Goal: Information Seeking & Learning: Compare options

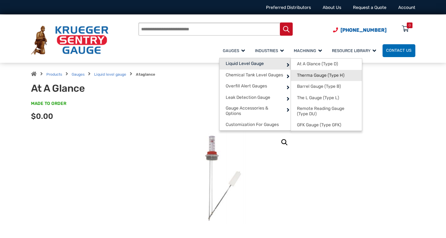
click at [342, 77] on span "Therma Gauge (Type H)" at bounding box center [320, 75] width 47 height 5
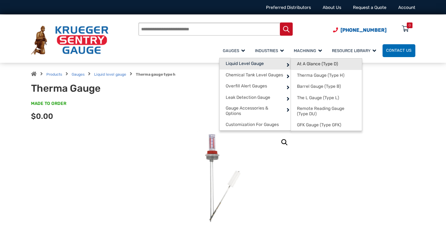
click at [328, 66] on span "At A Glance (Type D)" at bounding box center [317, 63] width 41 height 5
click at [309, 65] on span "At A Glance (Type D)" at bounding box center [317, 63] width 41 height 5
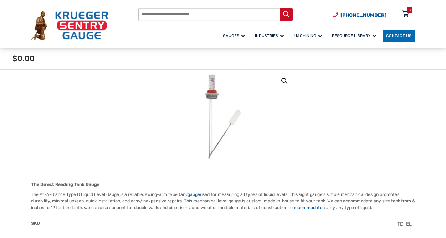
scroll to position [71, 0]
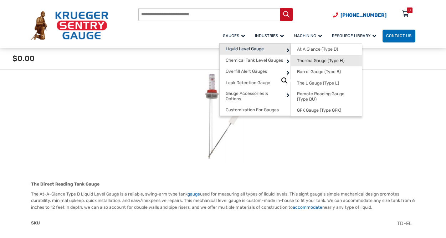
click at [323, 61] on span "Therma Gauge (Type H)" at bounding box center [320, 60] width 47 height 5
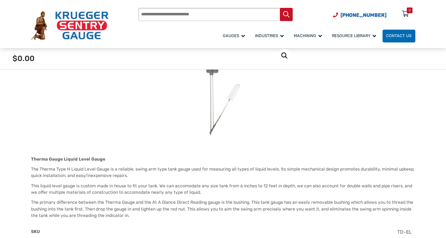
scroll to position [107, 0]
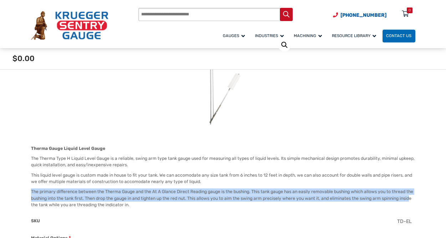
drag, startPoint x: 31, startPoint y: 190, endPoint x: 412, endPoint y: 198, distance: 380.8
click at [410, 201] on p "The primary difference between the Therma Gauge and the At A Glance Direct Read…" at bounding box center [223, 198] width 384 height 20
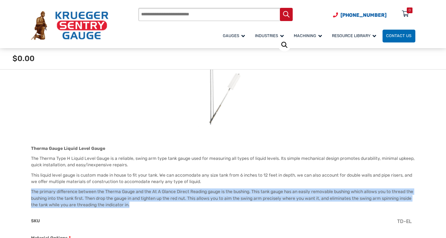
drag, startPoint x: 132, startPoint y: 202, endPoint x: 30, endPoint y: 190, distance: 102.4
copy p "The primary difference between the Therma Gauge and the At A Glance Direct Read…"
